Goal: Find specific page/section

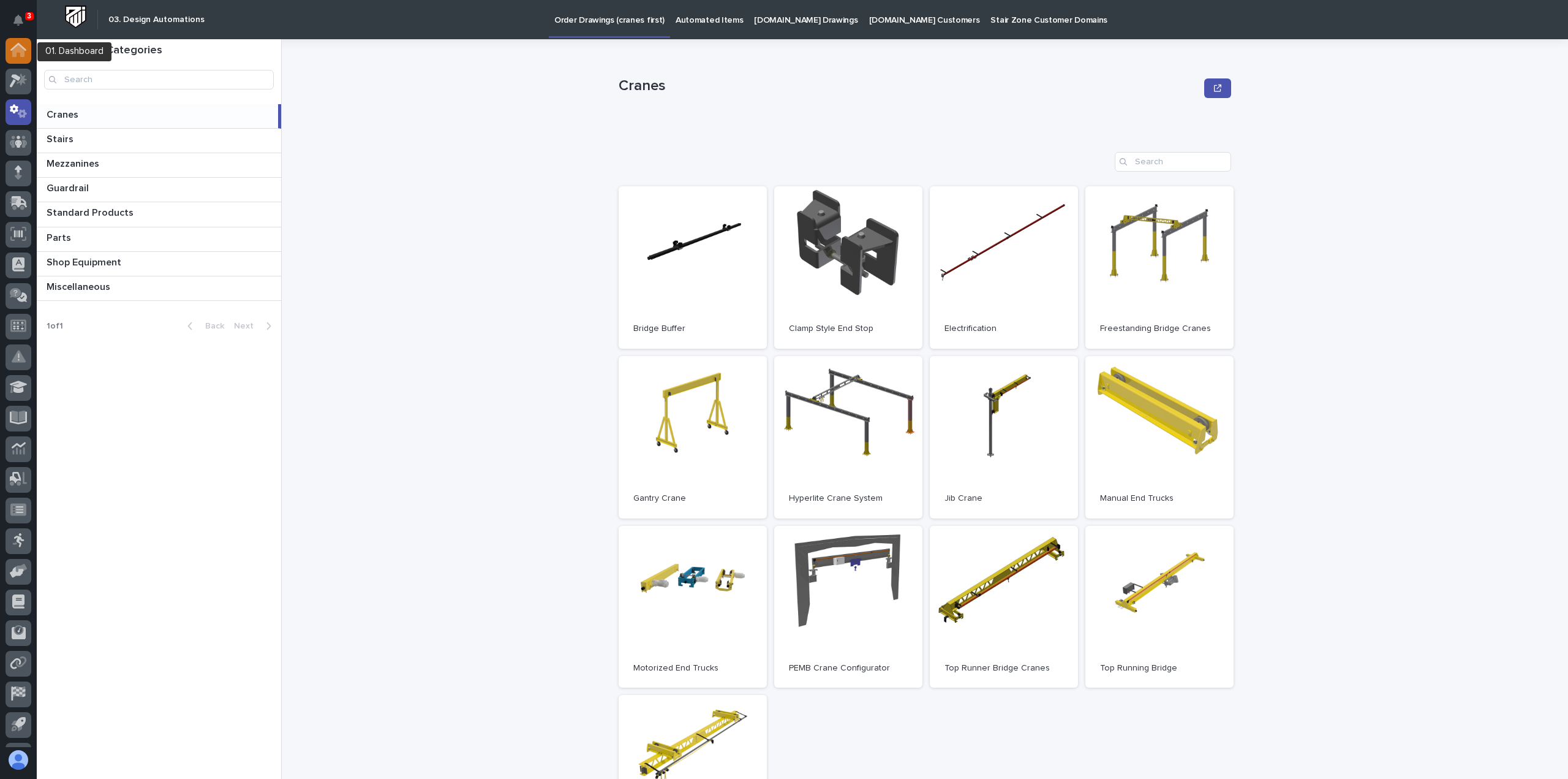
click at [18, 45] on icon at bounding box center [18, 46] width 16 height 8
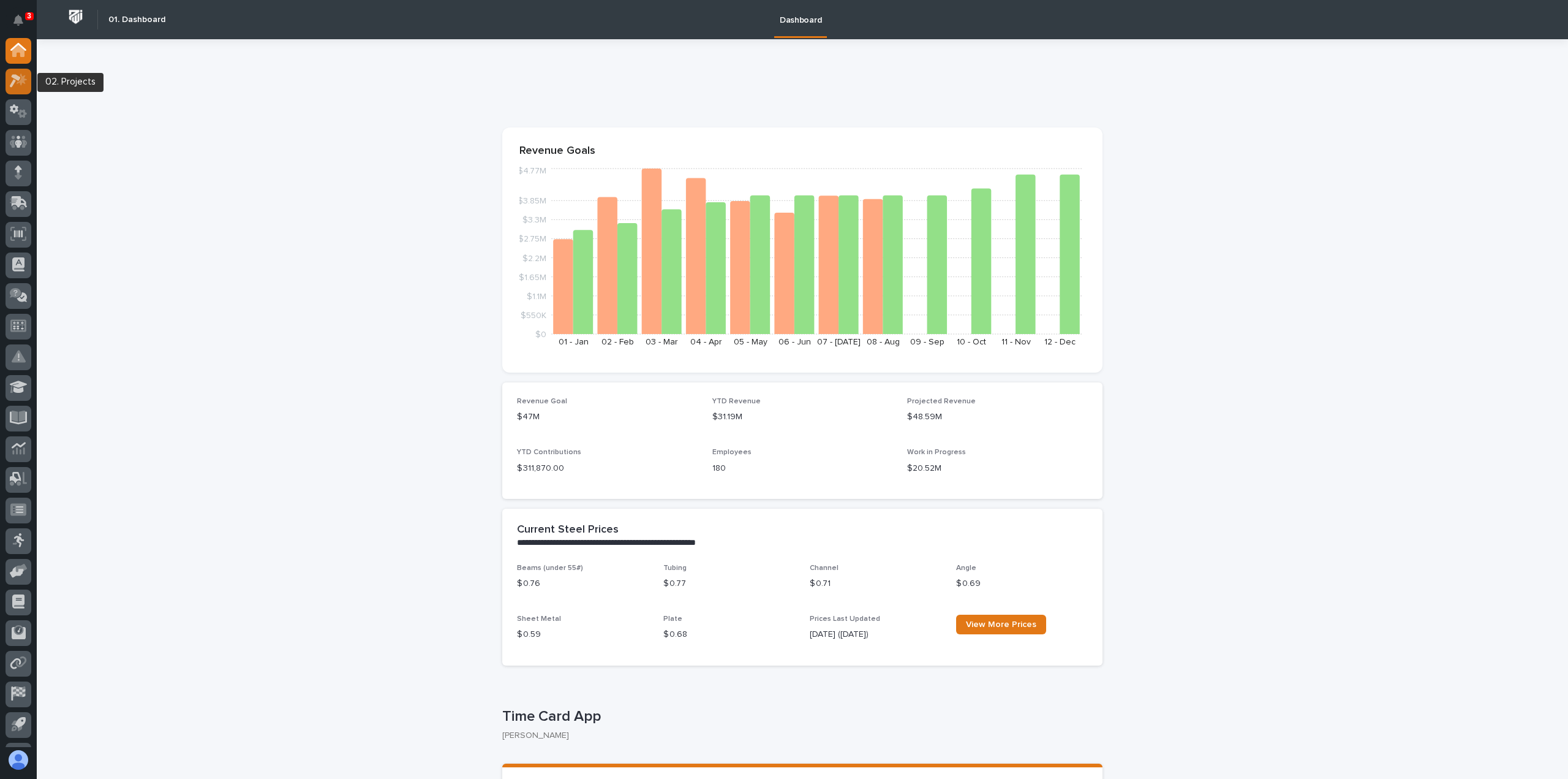
click at [18, 80] on icon at bounding box center [18, 80] width 18 height 14
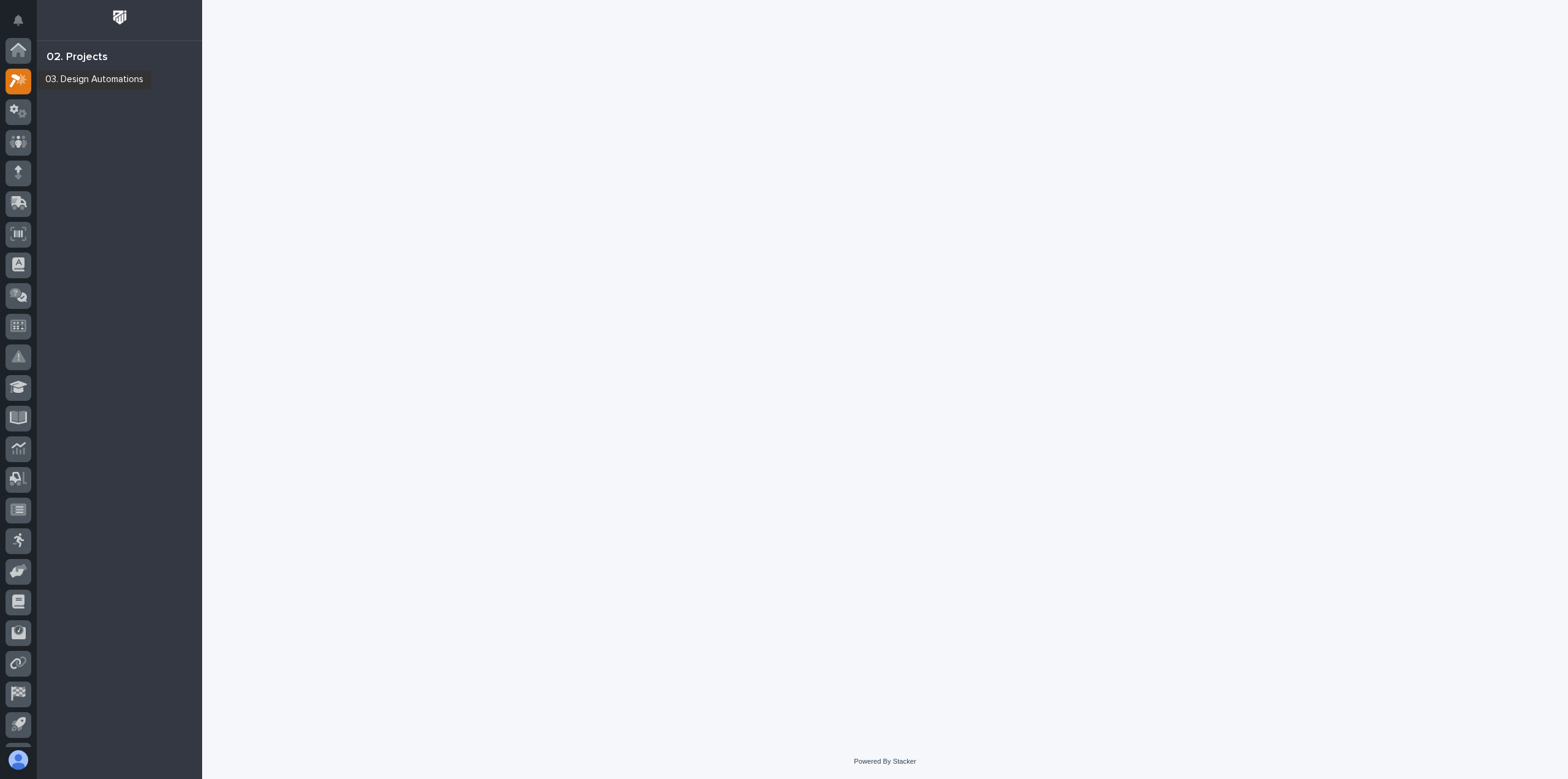
scroll to position [30, 0]
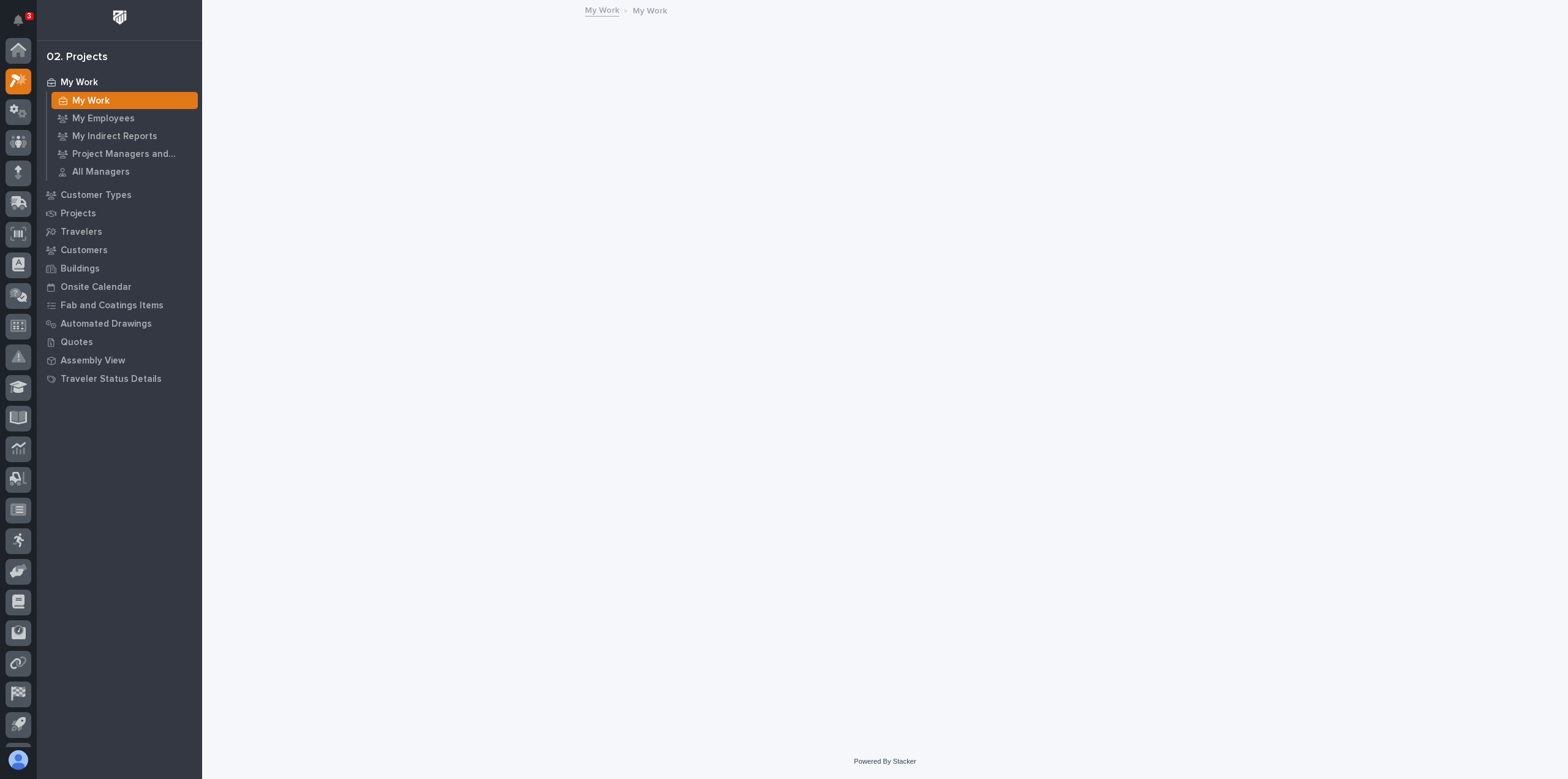
scroll to position [30, 0]
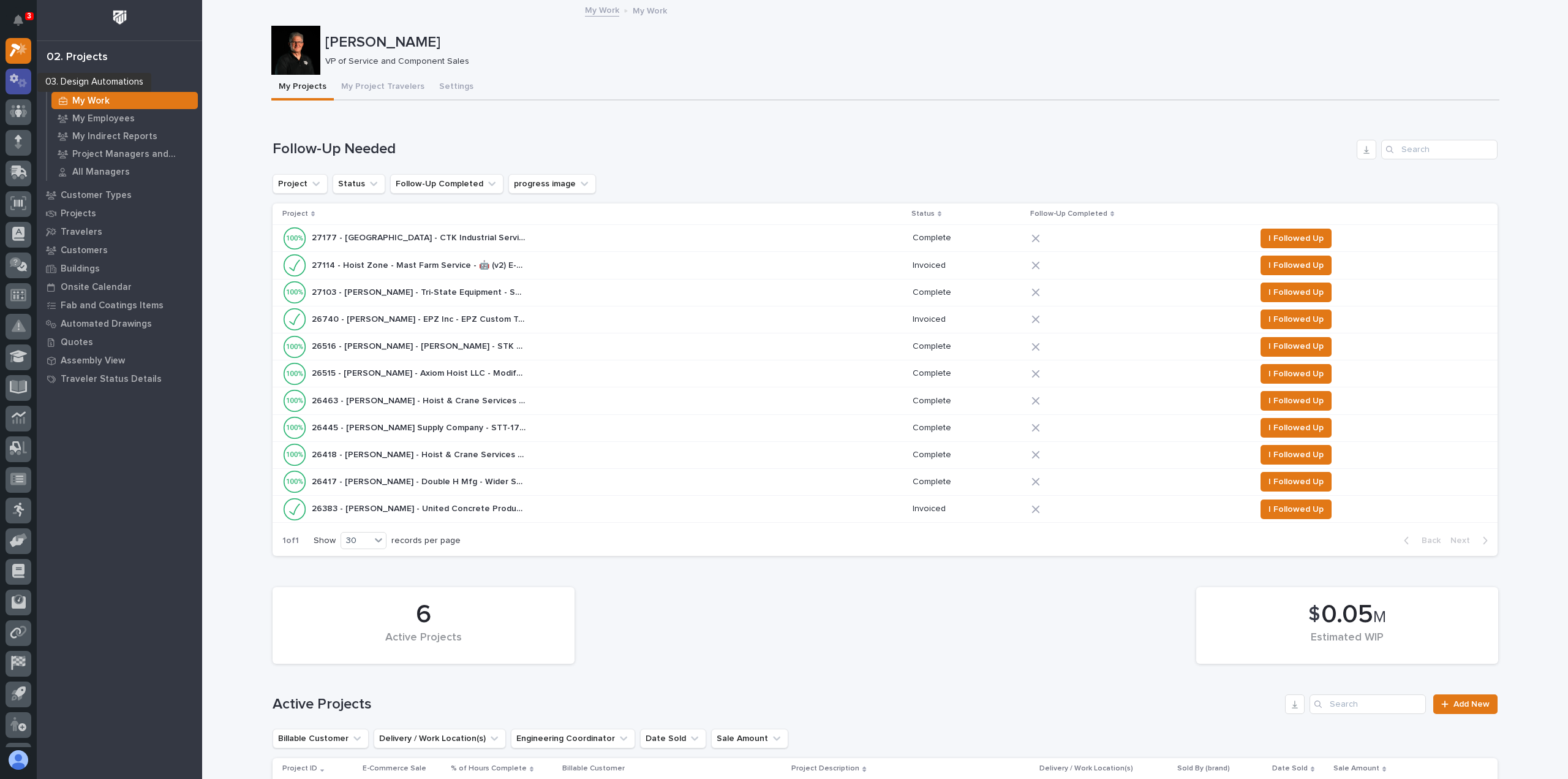
click at [16, 78] on icon at bounding box center [14, 78] width 8 height 9
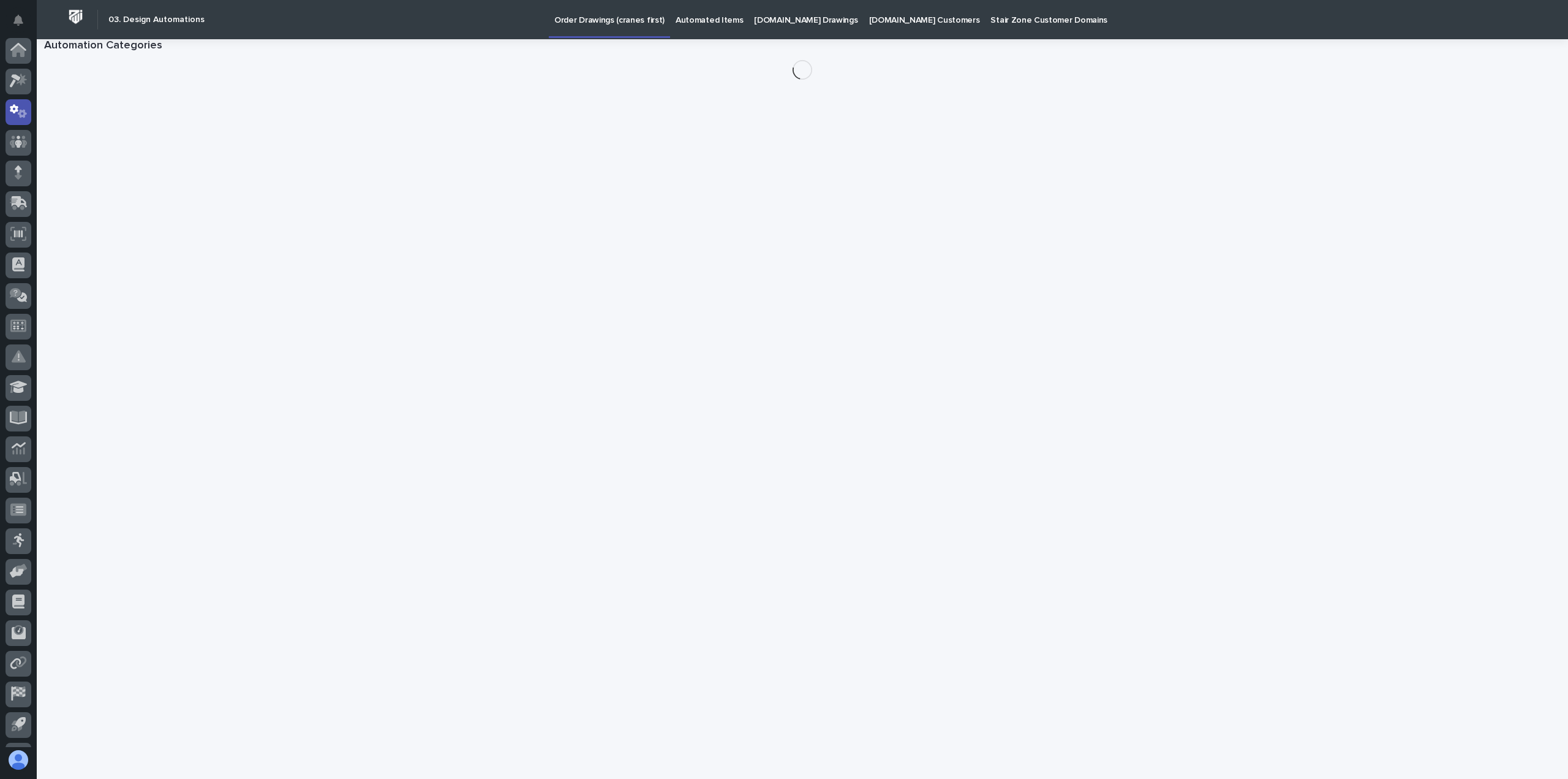
scroll to position [56, 0]
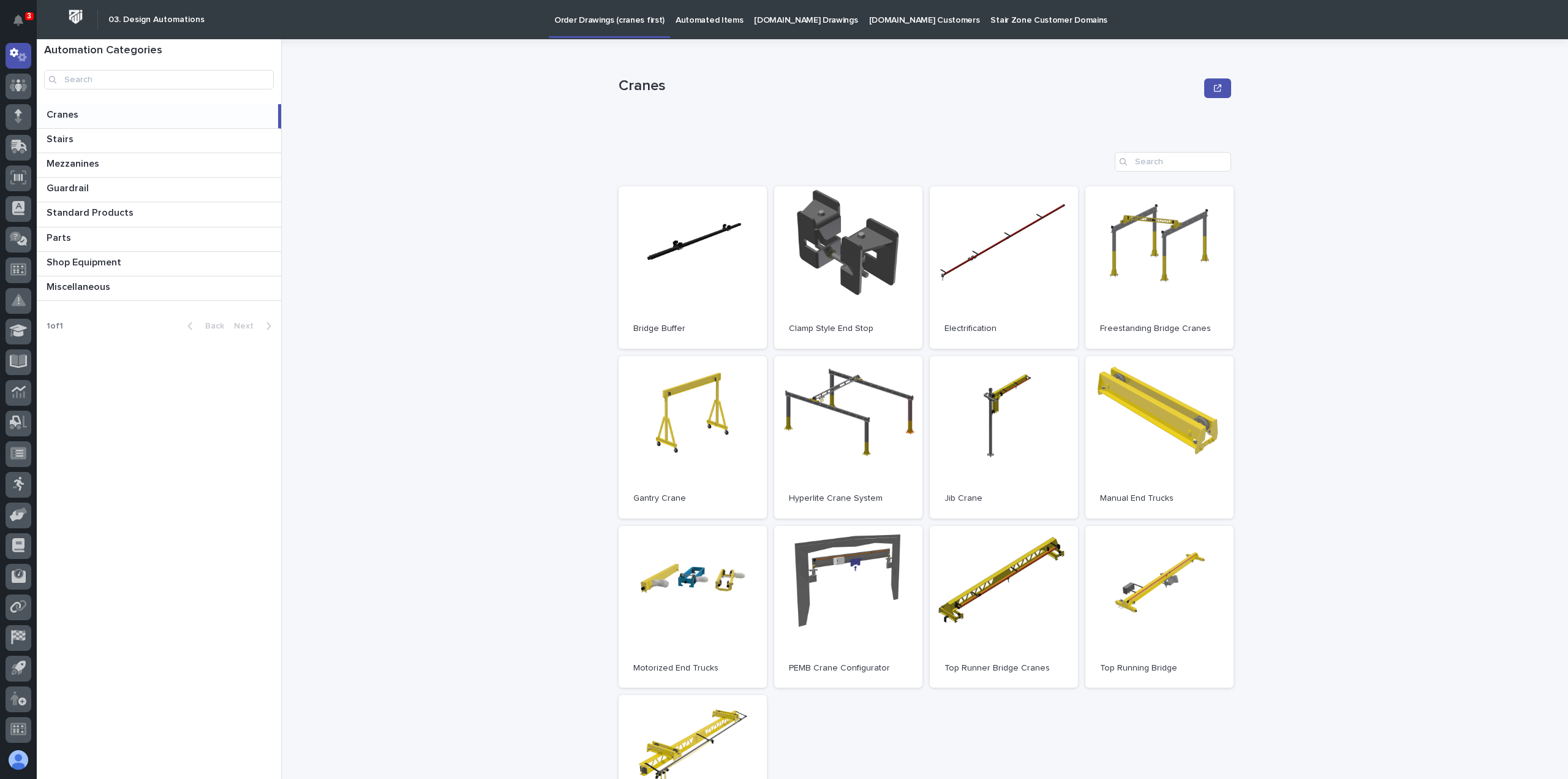
click at [789, 21] on p "[DOMAIN_NAME] Drawings" at bounding box center [806, 13] width 103 height 26
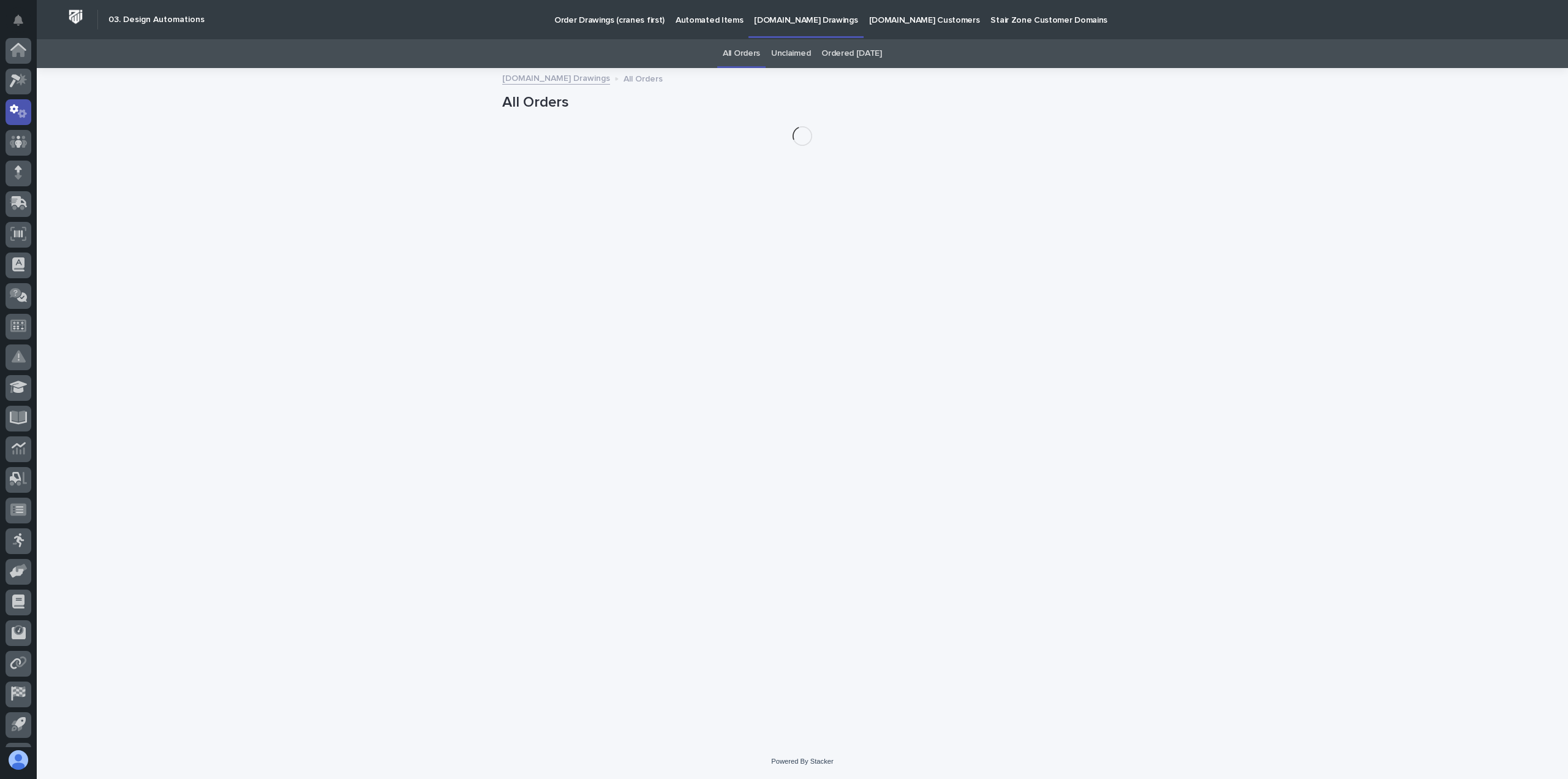
scroll to position [56, 0]
